Goal: Communication & Community: Ask a question

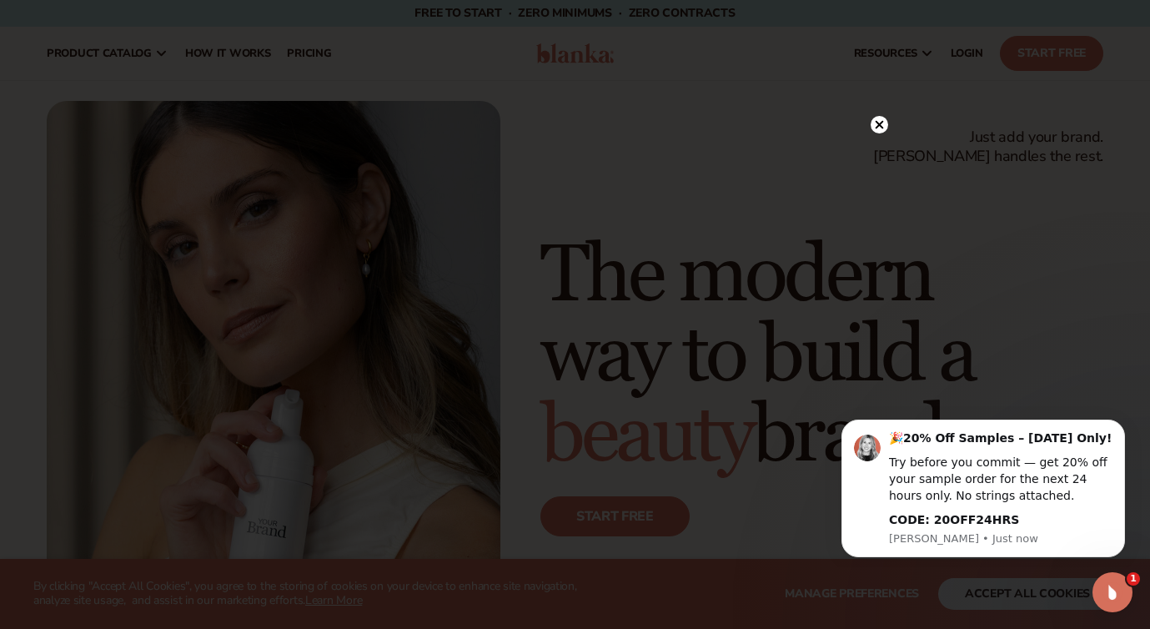
click at [882, 126] on circle at bounding box center [880, 125] width 18 height 18
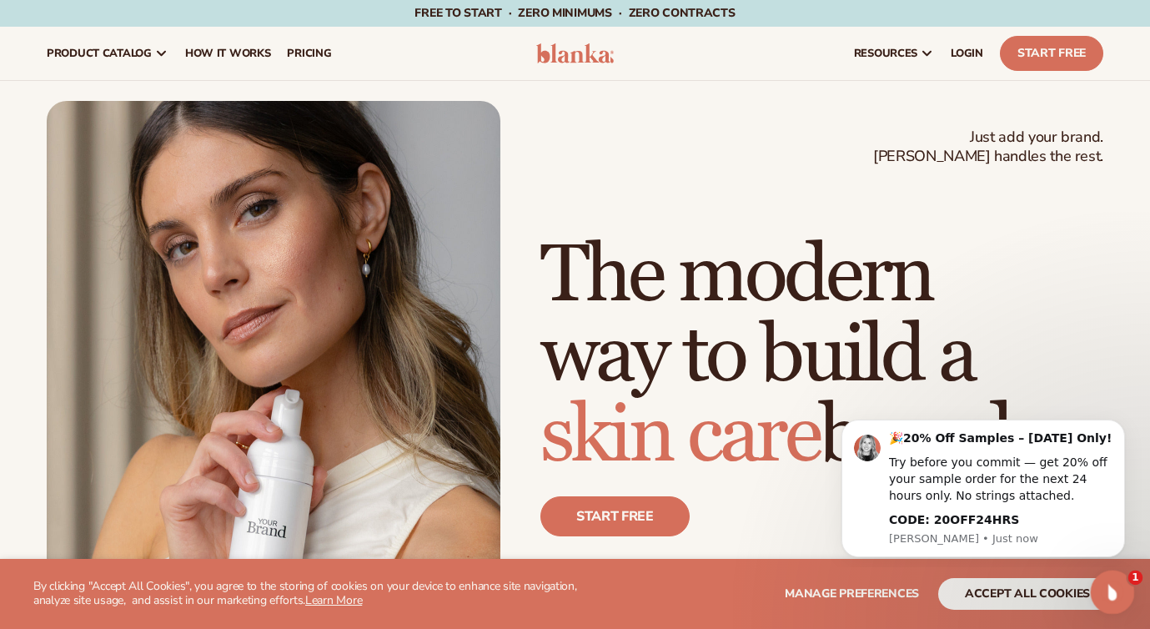
click at [1118, 588] on icon "Open Intercom Messenger" at bounding box center [1111, 590] width 28 height 28
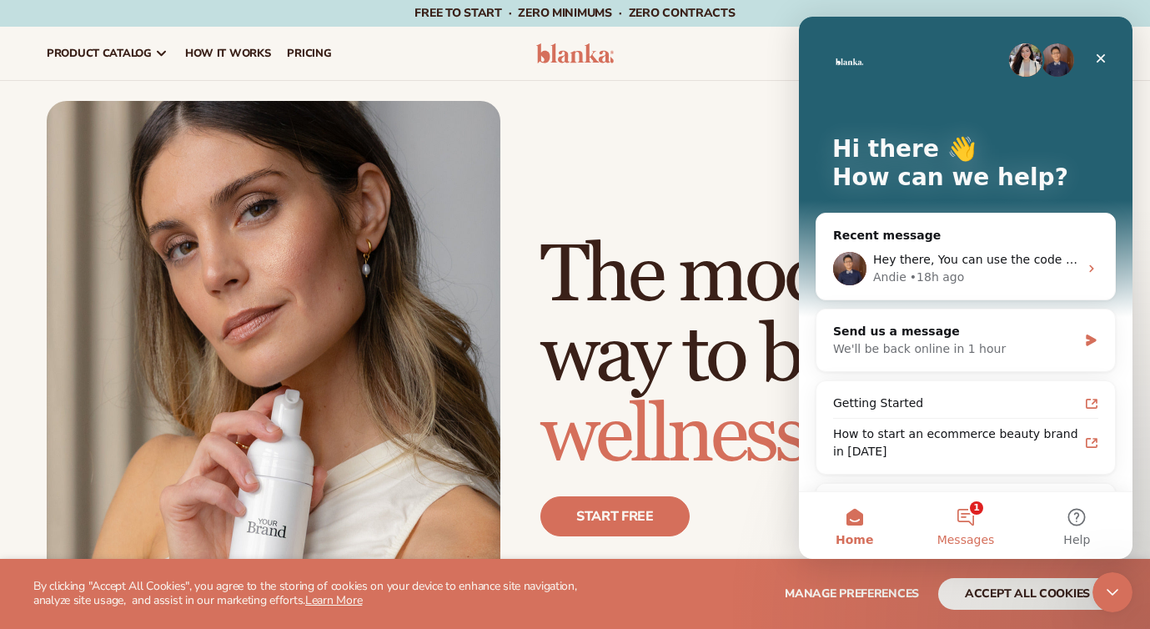
click at [963, 521] on button "1 Messages" at bounding box center [965, 525] width 111 height 67
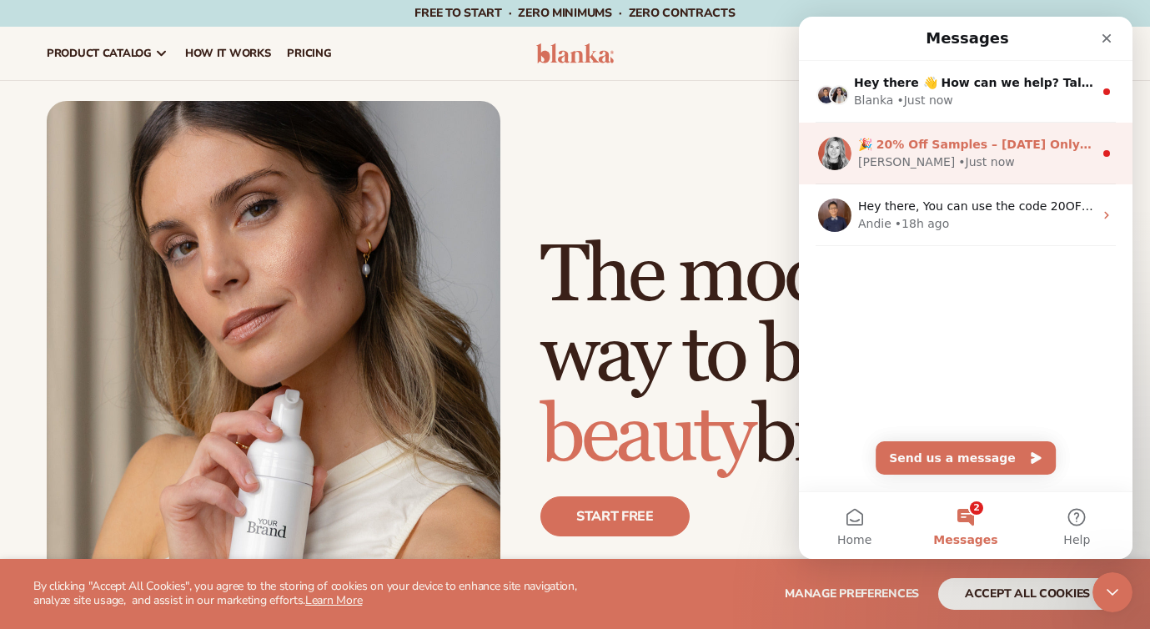
click at [958, 158] on div "• Just now" at bounding box center [986, 162] width 56 height 18
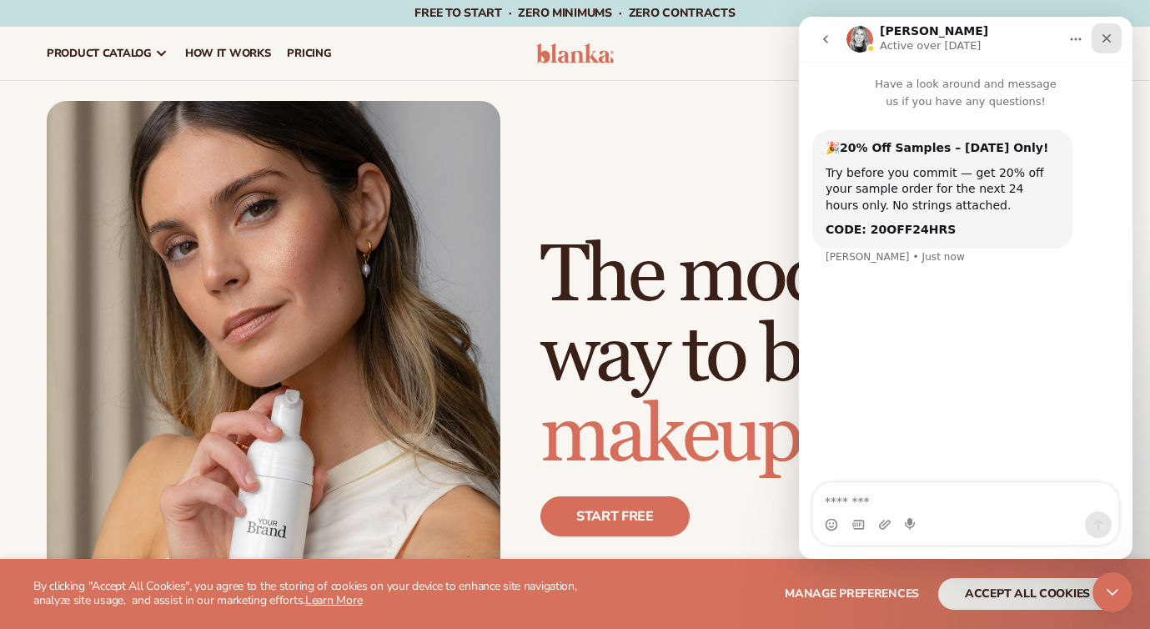
click at [1109, 36] on icon "Close" at bounding box center [1107, 38] width 9 height 9
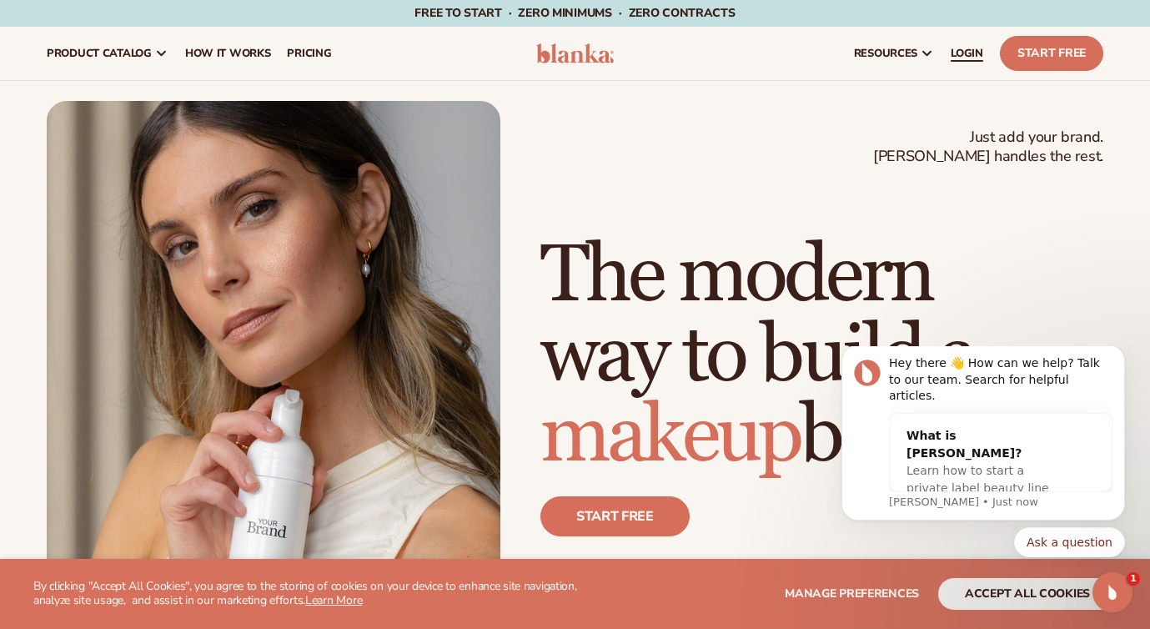
click at [972, 52] on span "LOGIN" at bounding box center [967, 53] width 33 height 13
